Goal: Transaction & Acquisition: Purchase product/service

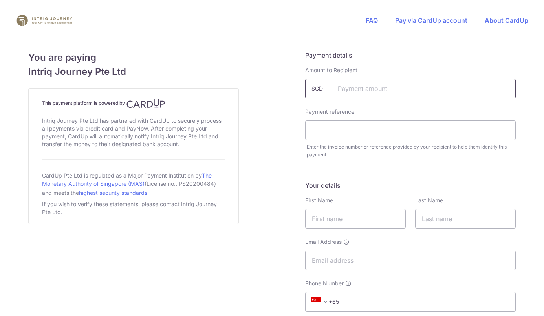
click at [355, 86] on input "text" at bounding box center [410, 89] width 210 height 20
click at [356, 89] on input "text" at bounding box center [410, 89] width 210 height 20
type input "14380.00"
click at [473, 131] on input "text" at bounding box center [410, 130] width 210 height 20
click at [330, 133] on input "text" at bounding box center [410, 130] width 210 height 20
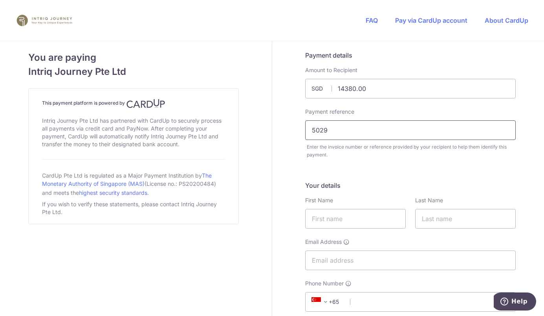
type input "5029"
click at [329, 220] on input "text" at bounding box center [355, 219] width 100 height 20
type input "[PERSON_NAME]"
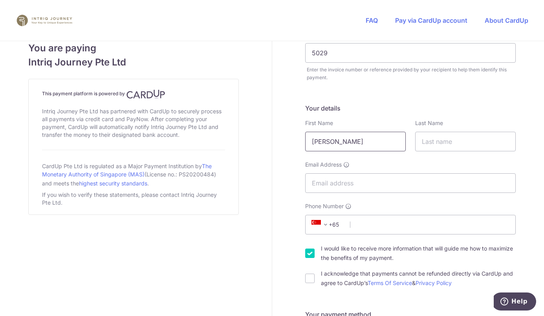
scroll to position [78, 0]
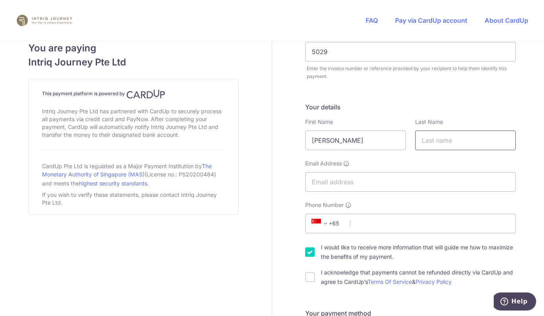
click at [436, 142] on input "text" at bounding box center [465, 141] width 100 height 20
type input "Woon"
click at [364, 137] on input "[PERSON_NAME]" at bounding box center [355, 141] width 100 height 20
type input "[PERSON_NAME]"
click at [375, 185] on input "Email Address" at bounding box center [410, 182] width 210 height 20
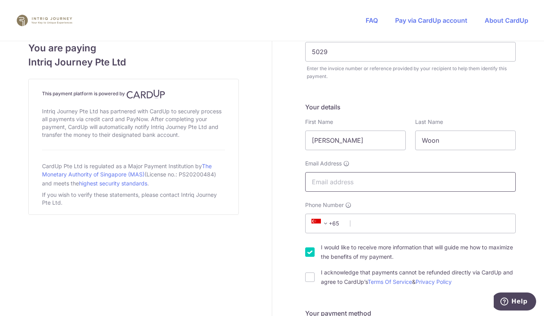
paste input "[EMAIL_ADDRESS][DOMAIN_NAME]"
type input "[EMAIL_ADDRESS][DOMAIN_NAME]"
click at [398, 221] on input "Phone Number" at bounding box center [410, 224] width 210 height 20
click at [399, 227] on input "Phone Number" at bounding box center [410, 224] width 210 height 20
paste input "9101 4850"
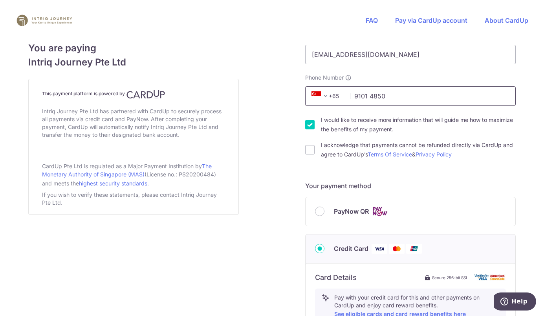
scroll to position [235, 0]
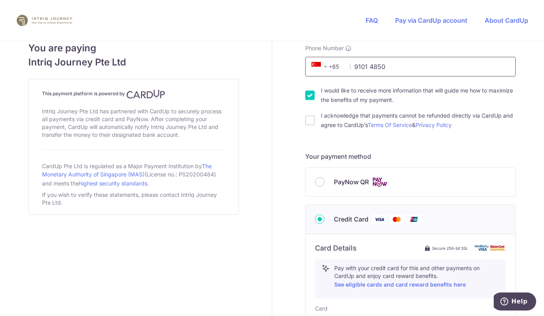
type input "9101 4850"
click at [305, 119] on input "I acknowledge that payments cannot be refunded directly via CardUp and agree to…" at bounding box center [309, 120] width 9 height 9
checkbox input "true"
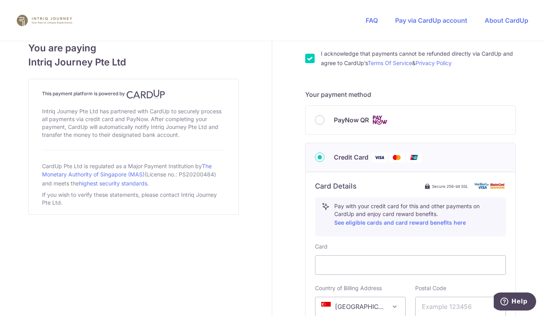
scroll to position [314, 0]
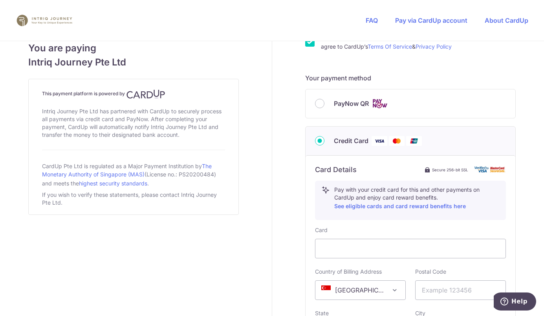
drag, startPoint x: 291, startPoint y: 76, endPoint x: 289, endPoint y: 80, distance: 4.2
click at [291, 76] on div "Payment details Amount to Recipient 14380.00 SGD Payment reference 5029 Enter t…" at bounding box center [410, 108] width 276 height 762
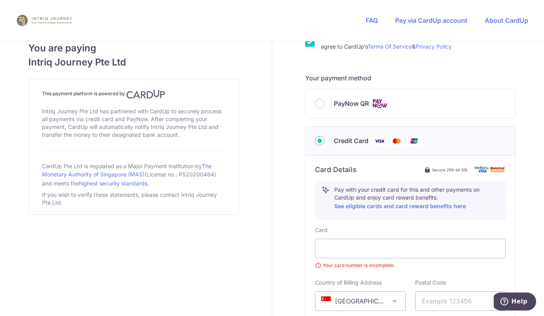
click at [523, 201] on div "Payment details Amount to Recipient 14380.00 SGD Payment reference 5029 Enter t…" at bounding box center [410, 113] width 276 height 773
click at [521, 232] on div "Payment details Amount to Recipient 14380.00 SGD Payment reference 5029 Enter t…" at bounding box center [410, 113] width 276 height 773
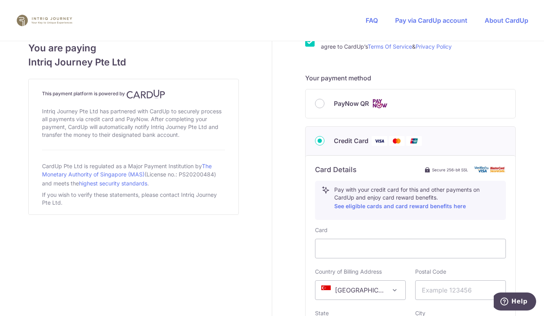
click at [261, 261] on div "You are paying Intriq Journey Pte Ltd This payment platform is powered by Intri…" at bounding box center [133, 108] width 276 height 762
drag, startPoint x: 422, startPoint y: 290, endPoint x: 418, endPoint y: 290, distance: 3.9
click at [422, 290] on input "text" at bounding box center [460, 291] width 91 height 20
drag, startPoint x: 486, startPoint y: 289, endPoint x: 482, endPoint y: 290, distance: 4.0
click at [486, 289] on input "text" at bounding box center [460, 291] width 91 height 20
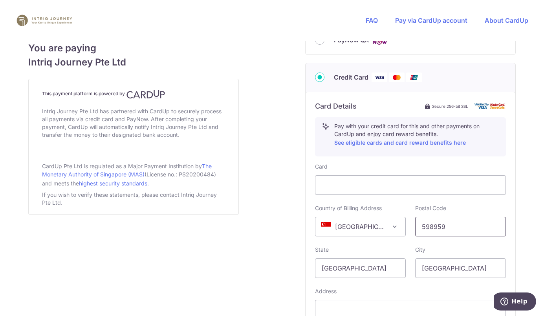
scroll to position [392, 0]
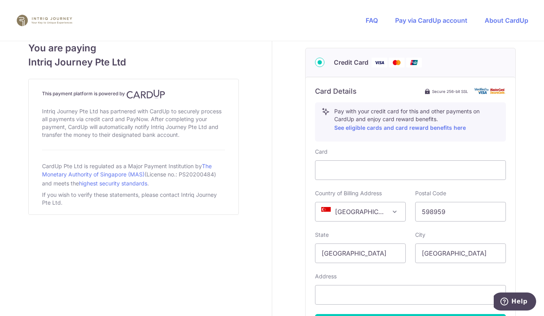
type input "598959"
type input "78 Greenridge Cresent"
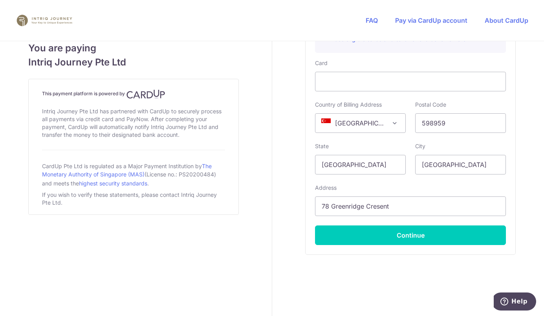
scroll to position [486, 0]
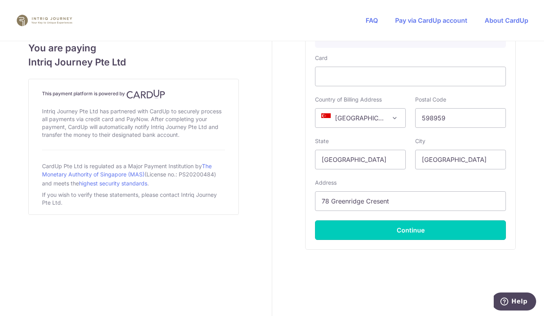
click at [443, 231] on button "Continue" at bounding box center [410, 231] width 191 height 20
type input "**** 3118"
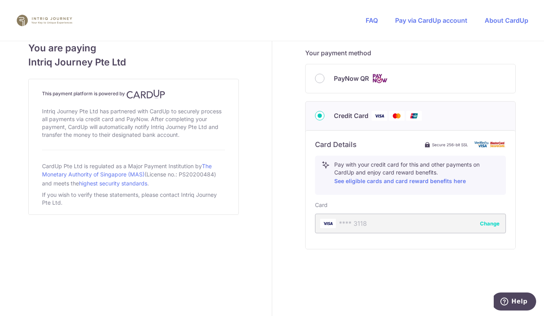
scroll to position [339, 0]
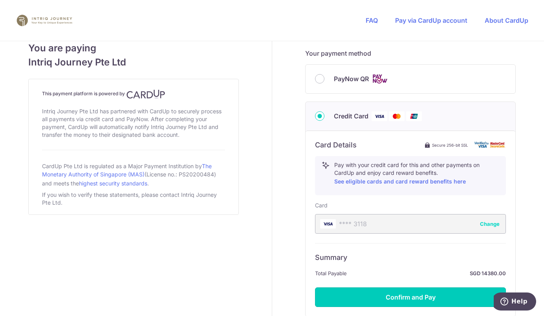
click at [448, 296] on button "Confirm and Pay" at bounding box center [410, 298] width 191 height 20
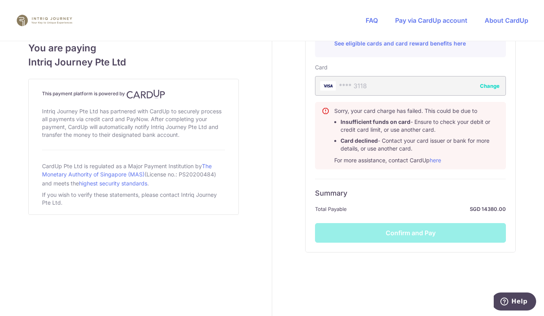
scroll to position [480, 0]
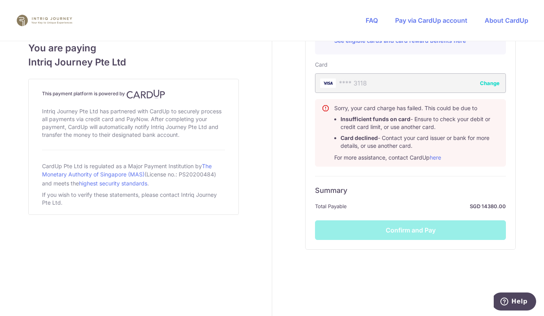
click at [385, 199] on div "Summary Total Payable SGD 14380.00" at bounding box center [410, 198] width 191 height 25
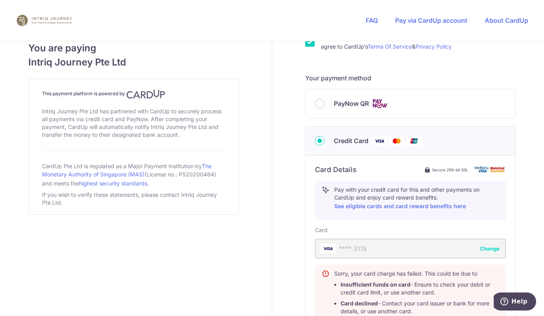
scroll to position [392, 0]
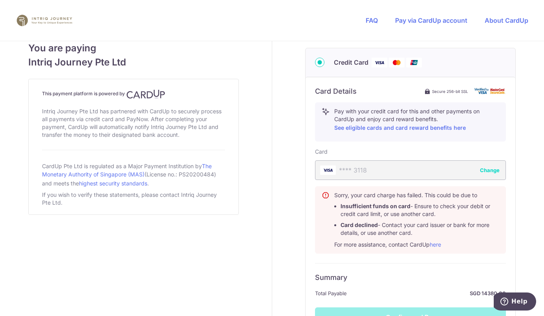
click at [483, 169] on button "Change" at bounding box center [490, 170] width 20 height 8
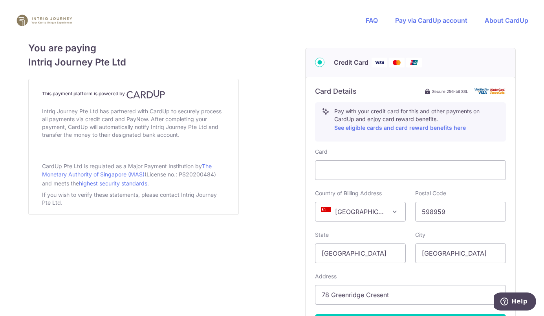
click at [306, 203] on div "Card Details Secure 256-bit SSL Pay with your credit card for this and other pa…" at bounding box center [410, 210] width 210 height 266
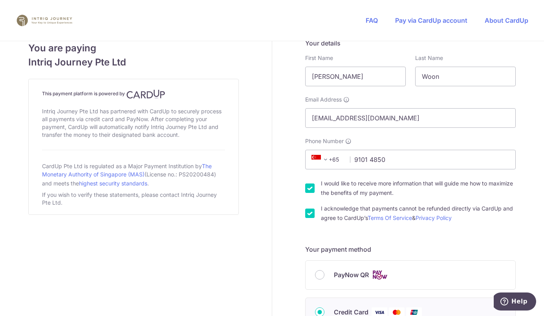
scroll to position [118, 0]
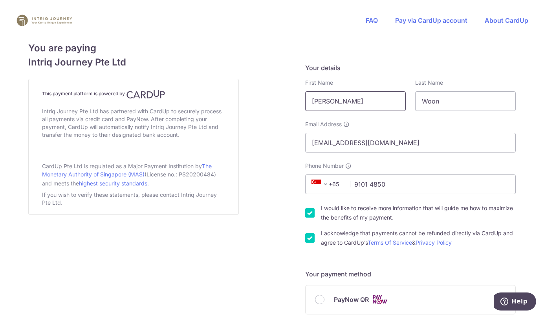
click at [308, 99] on input "[PERSON_NAME]" at bounding box center [355, 101] width 100 height 20
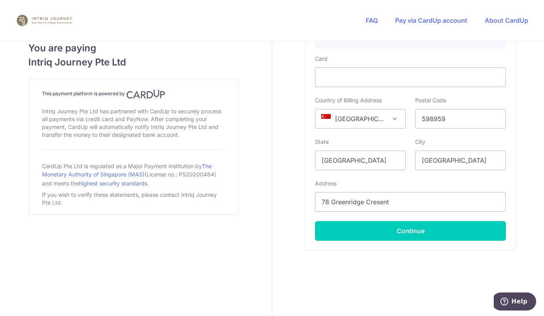
scroll to position [486, 0]
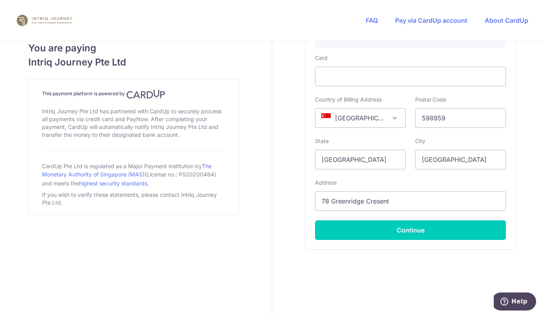
type input "[PERSON_NAME]"
click at [404, 229] on button "Continue" at bounding box center [410, 231] width 191 height 20
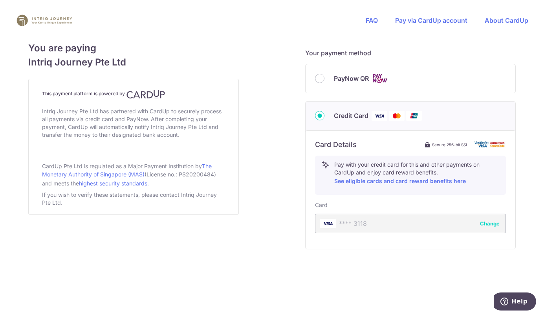
scroll to position [339, 0]
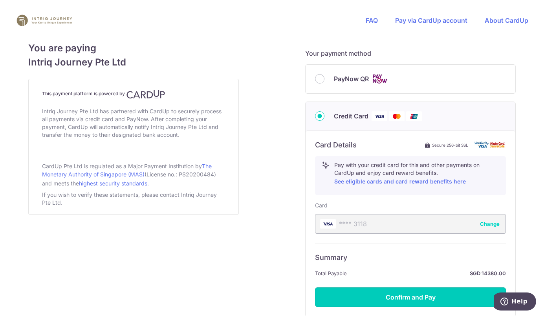
click at [404, 296] on button "Confirm and Pay" at bounding box center [410, 298] width 191 height 20
